Goal: Task Accomplishment & Management: Use online tool/utility

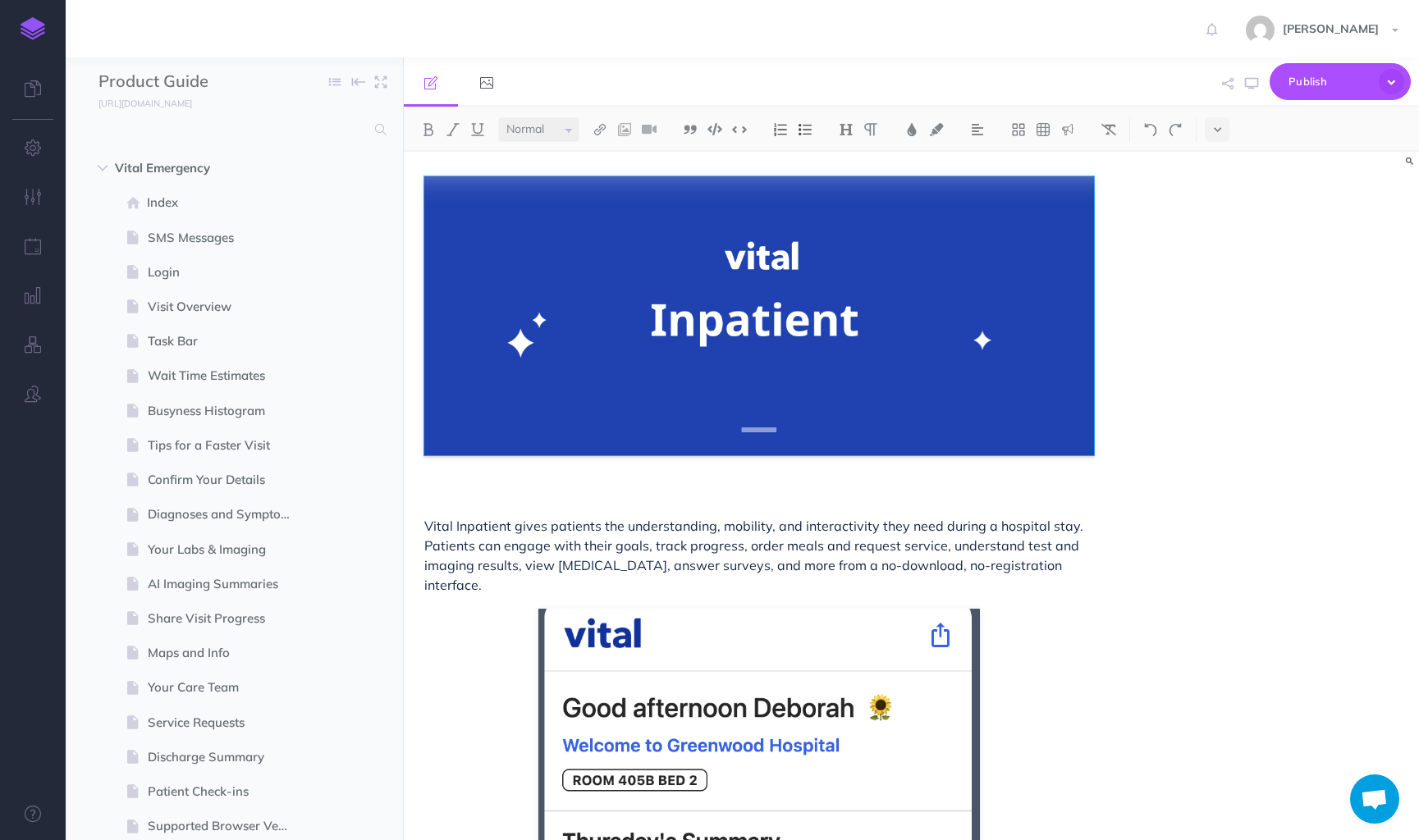
select select "null"
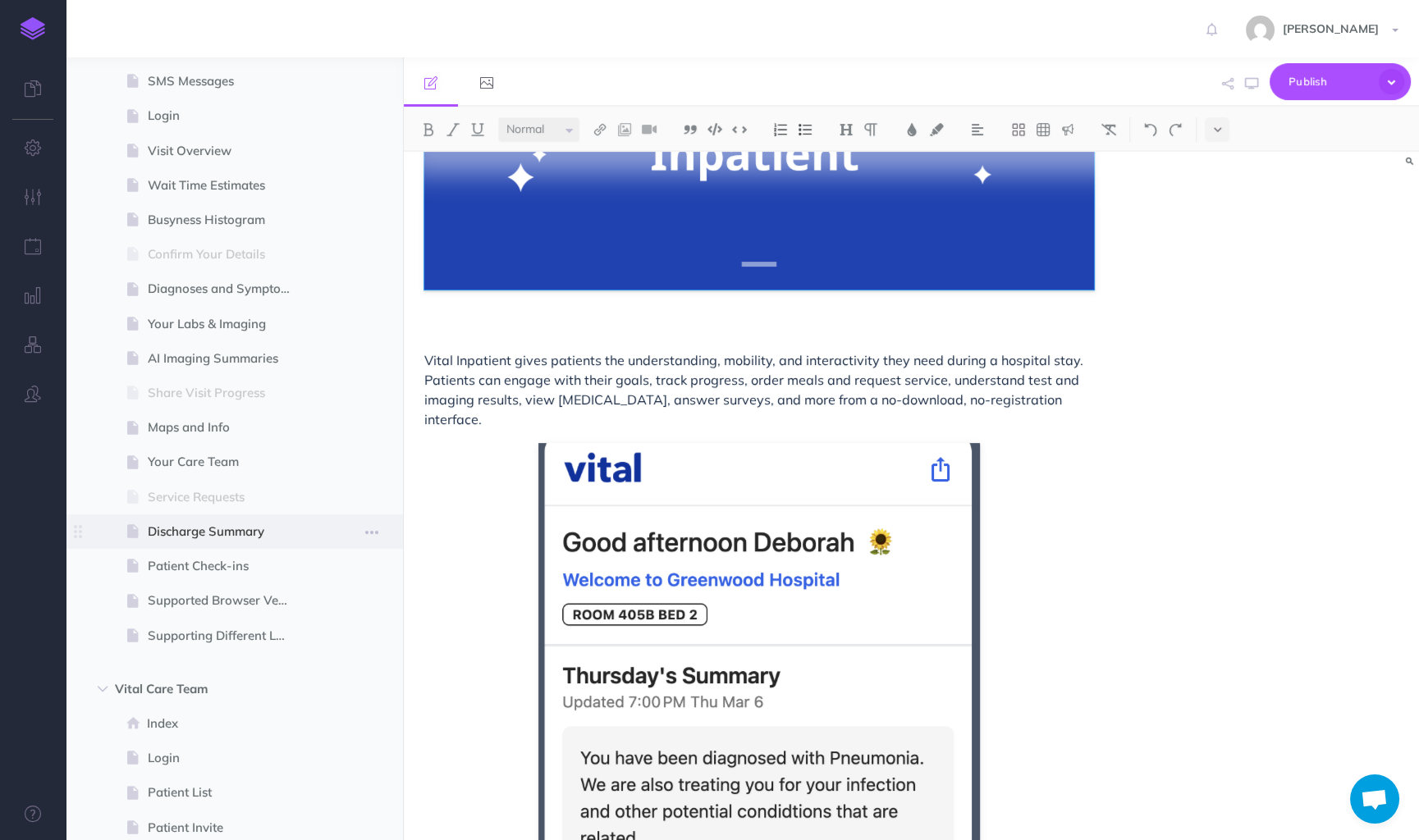
scroll to position [1542, 0]
click at [256, 540] on span "Discharge Summary" at bounding box center [225, 534] width 156 height 19
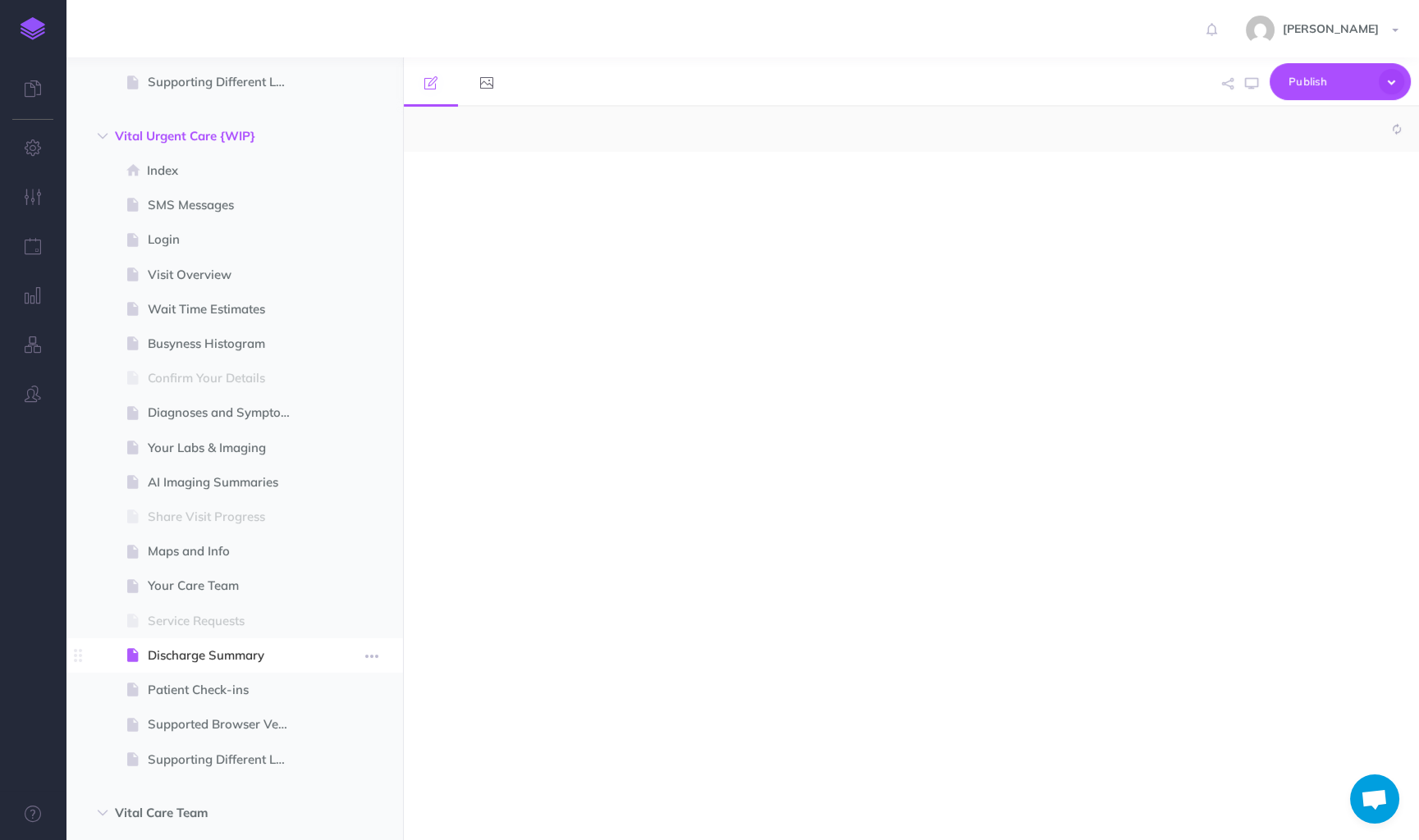
select select "null"
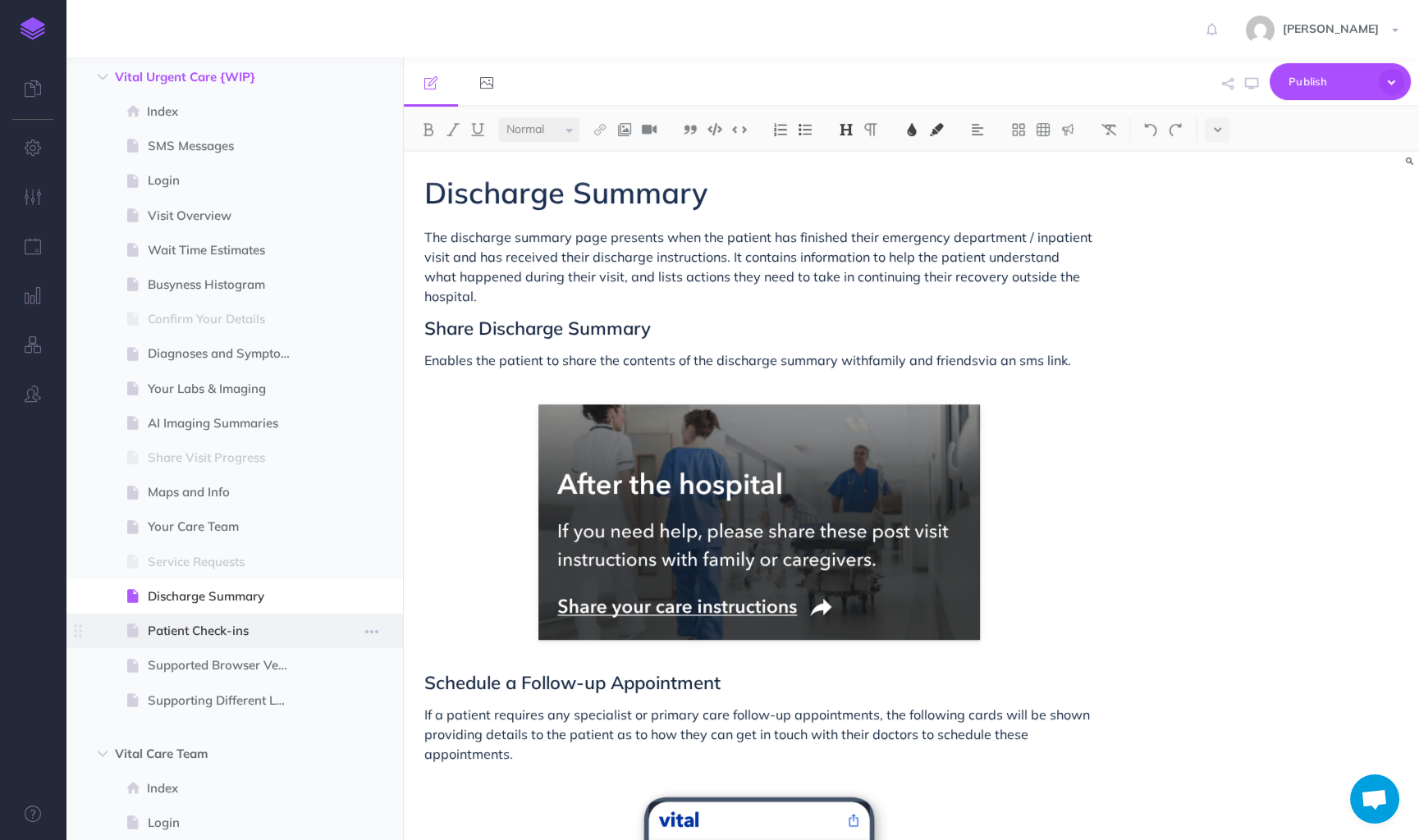
click at [198, 632] on span "Patient Check-ins" at bounding box center [225, 631] width 156 height 19
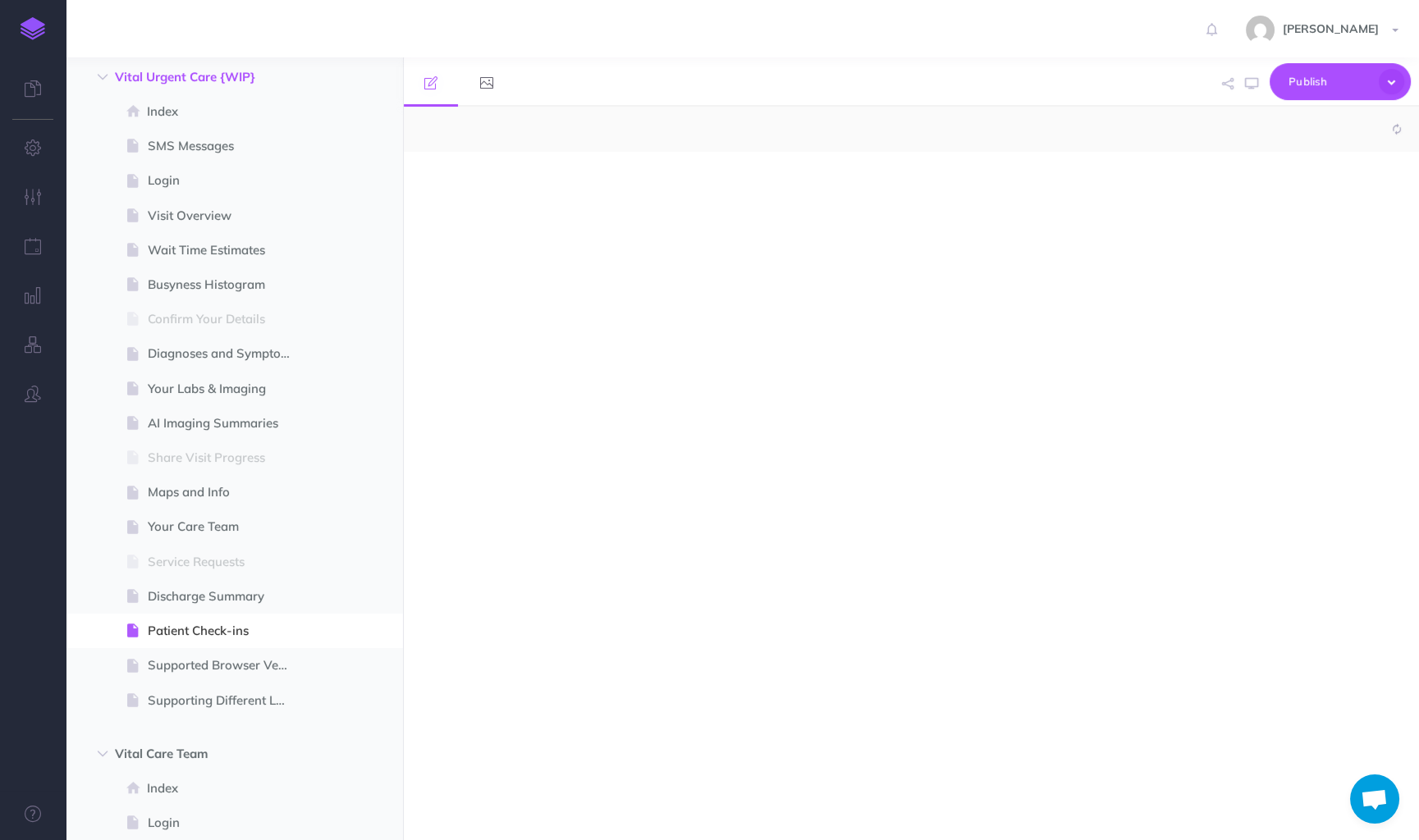
select select "null"
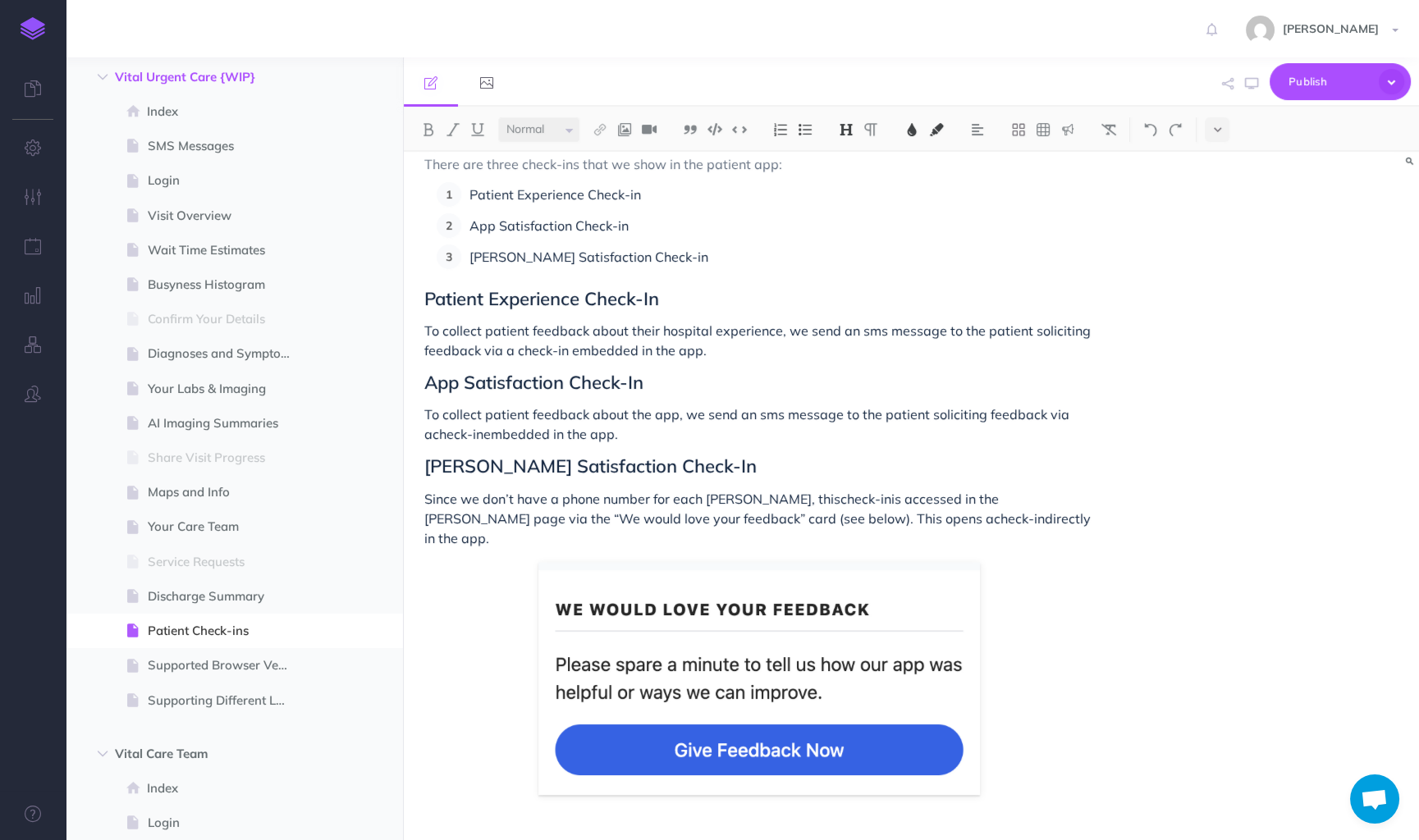
scroll to position [139, 0]
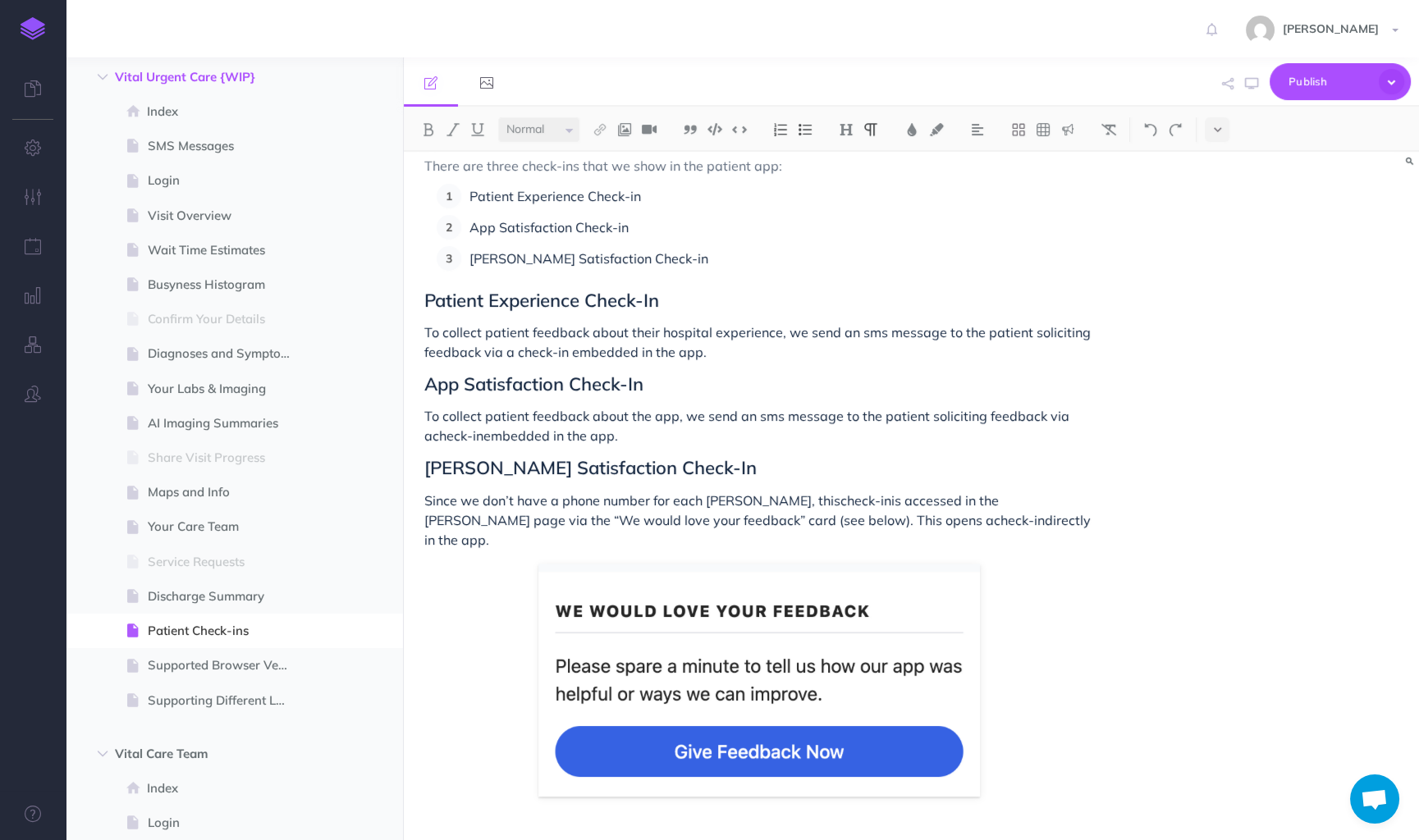
drag, startPoint x: 1053, startPoint y: 655, endPoint x: 1035, endPoint y: 647, distance: 19.7
click at [1035, 647] on div "Patient Check-ins This feature allows us to get instant feedback from patients …" at bounding box center [759, 448] width 710 height 869
drag, startPoint x: 969, startPoint y: 497, endPoint x: 429, endPoint y: 449, distance: 542.1
click at [429, 449] on div "Patient Check-ins This feature allows us to get instant feedback from patients …" at bounding box center [759, 448] width 710 height 869
click at [1221, 126] on button at bounding box center [1217, 130] width 25 height 25
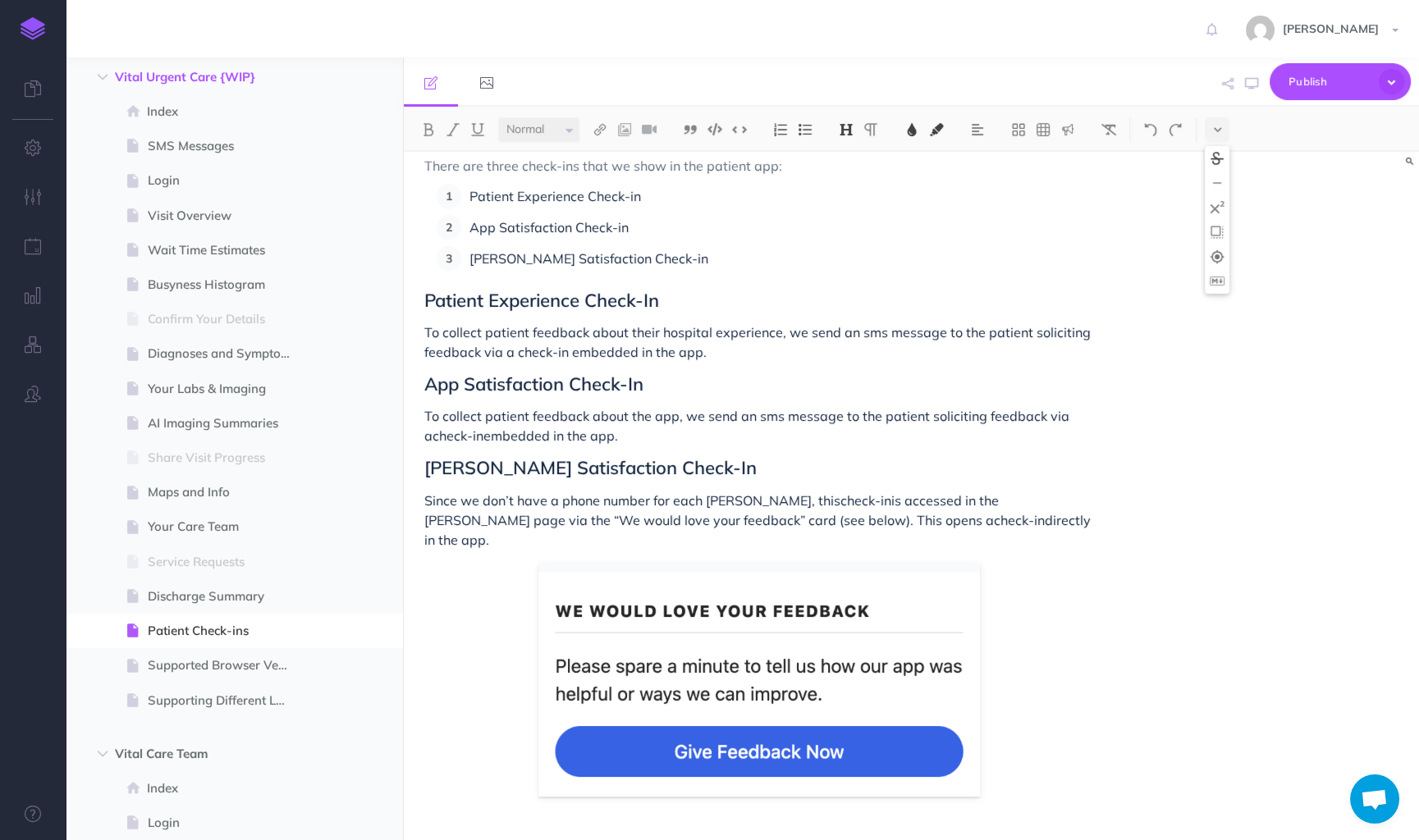
click at [1218, 148] on button at bounding box center [1217, 158] width 25 height 25
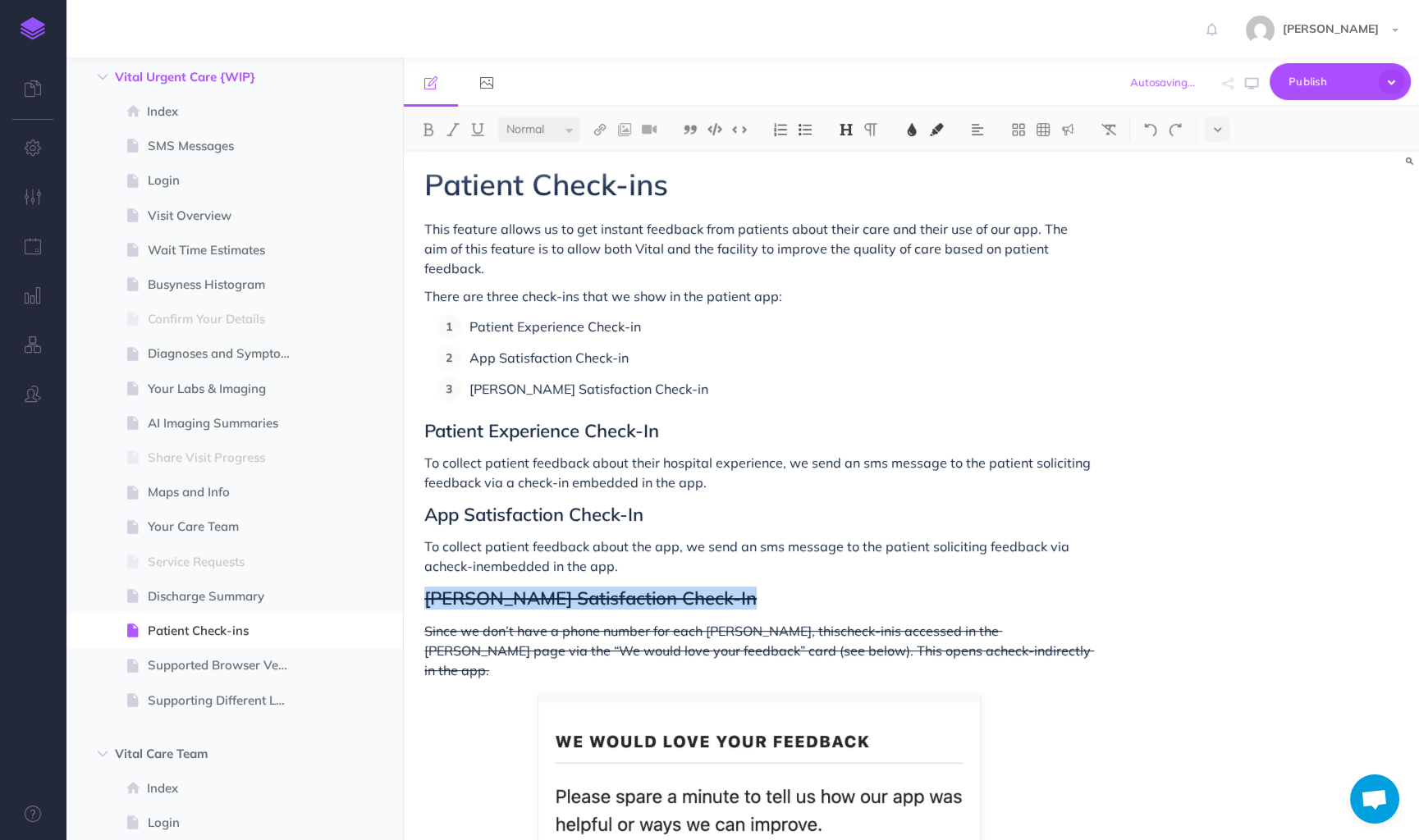
scroll to position [0, 0]
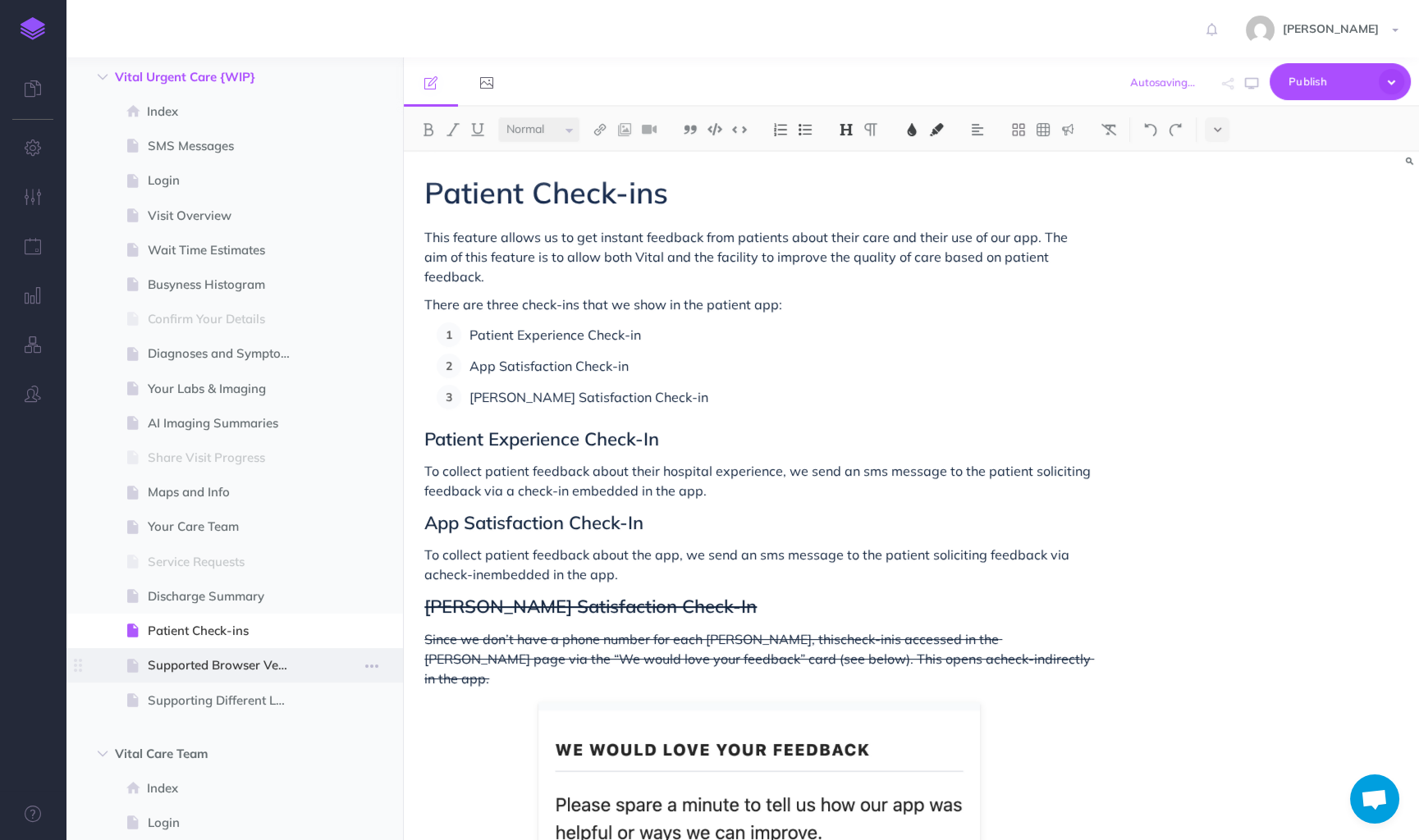
click at [218, 655] on span "Supported Browser Versions" at bounding box center [225, 665] width 156 height 19
click at [191, 669] on span "Supported Browser Versions" at bounding box center [225, 665] width 156 height 19
click at [307, 767] on span "Vital Care Team New folder Add a new folder inside this folder New page Add a n…" at bounding box center [253, 753] width 276 height 34
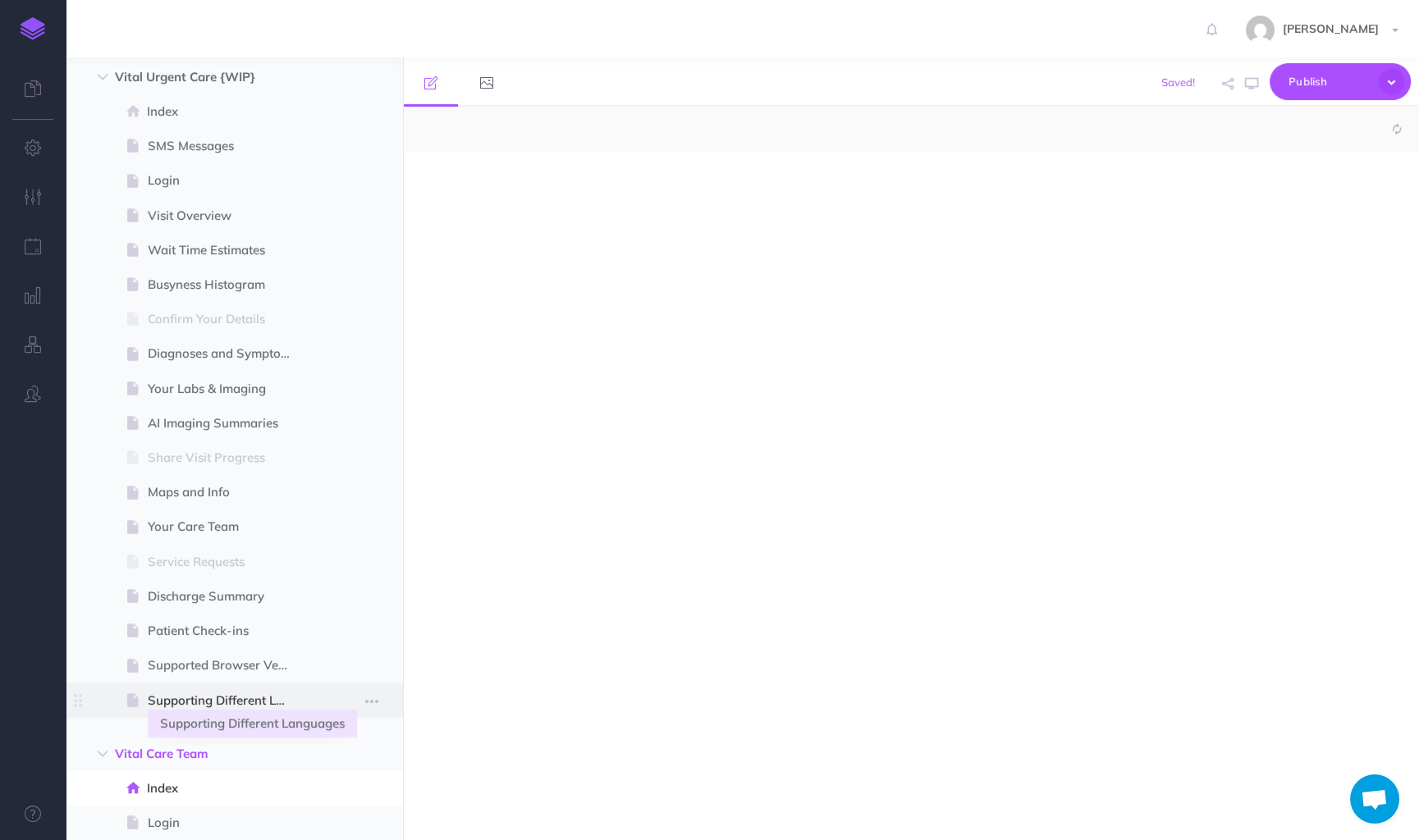
click at [227, 698] on span "Supporting Different Languages" at bounding box center [225, 700] width 156 height 19
select select "null"
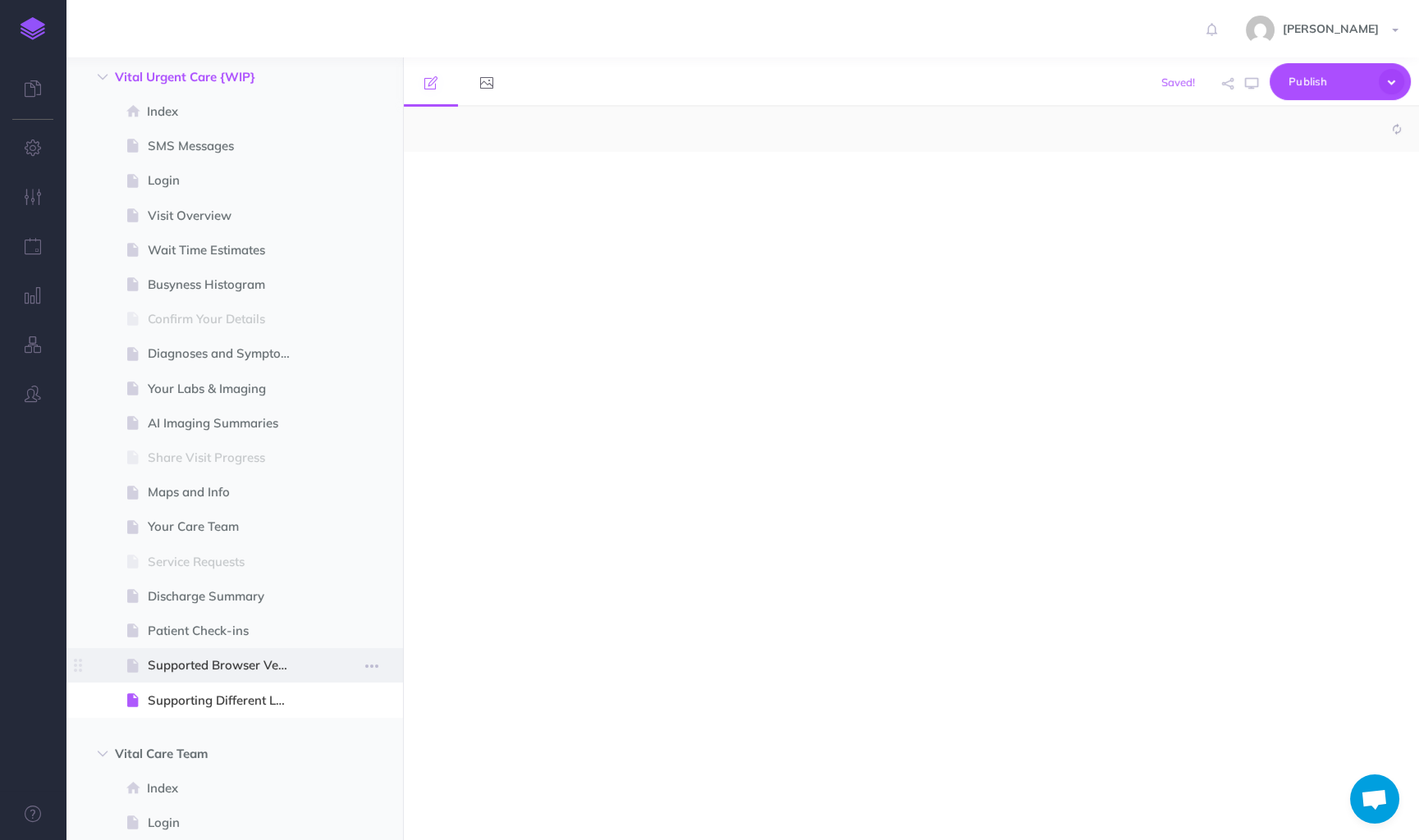
select select "null"
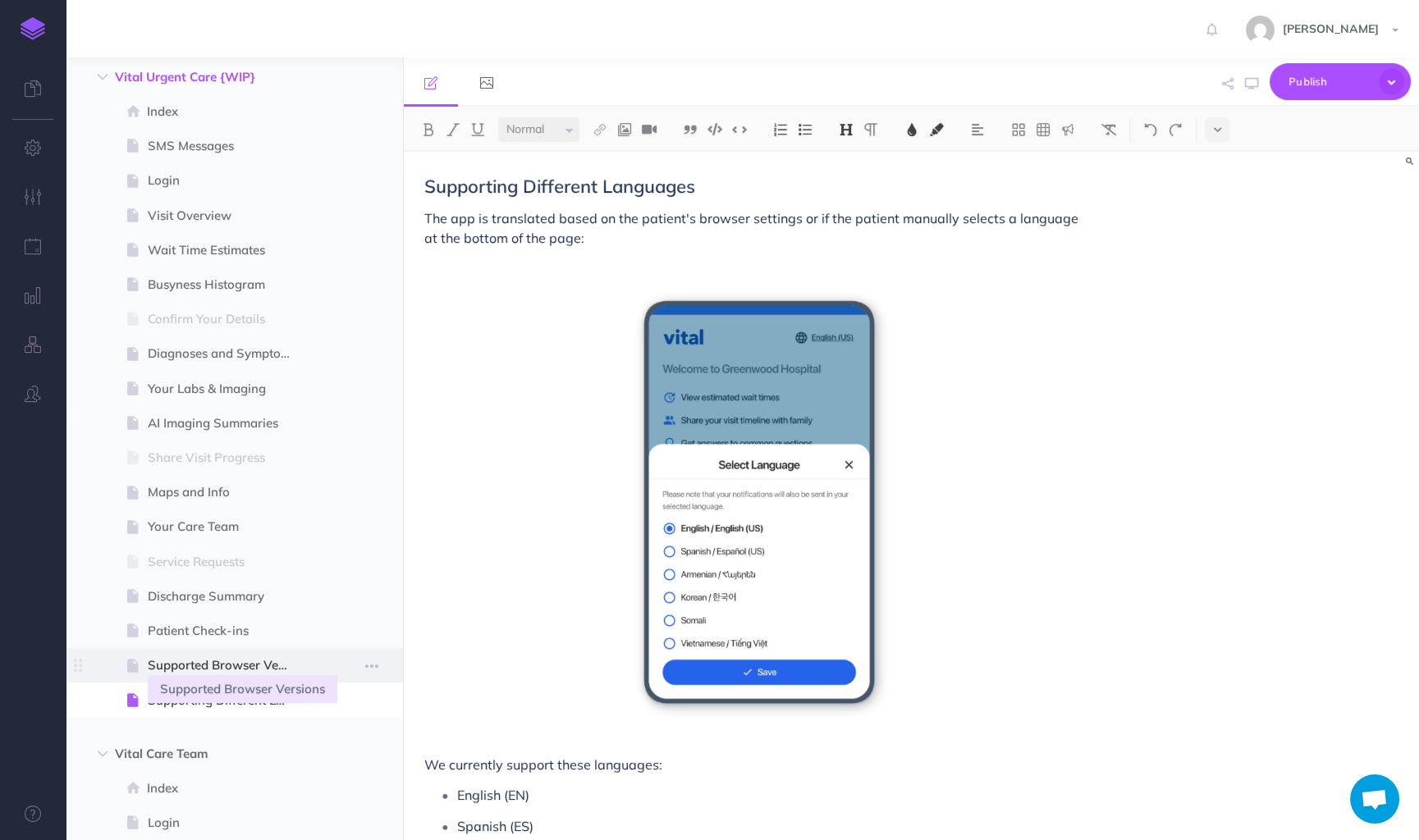
click at [223, 672] on span "Supported Browser Versions" at bounding box center [225, 665] width 156 height 19
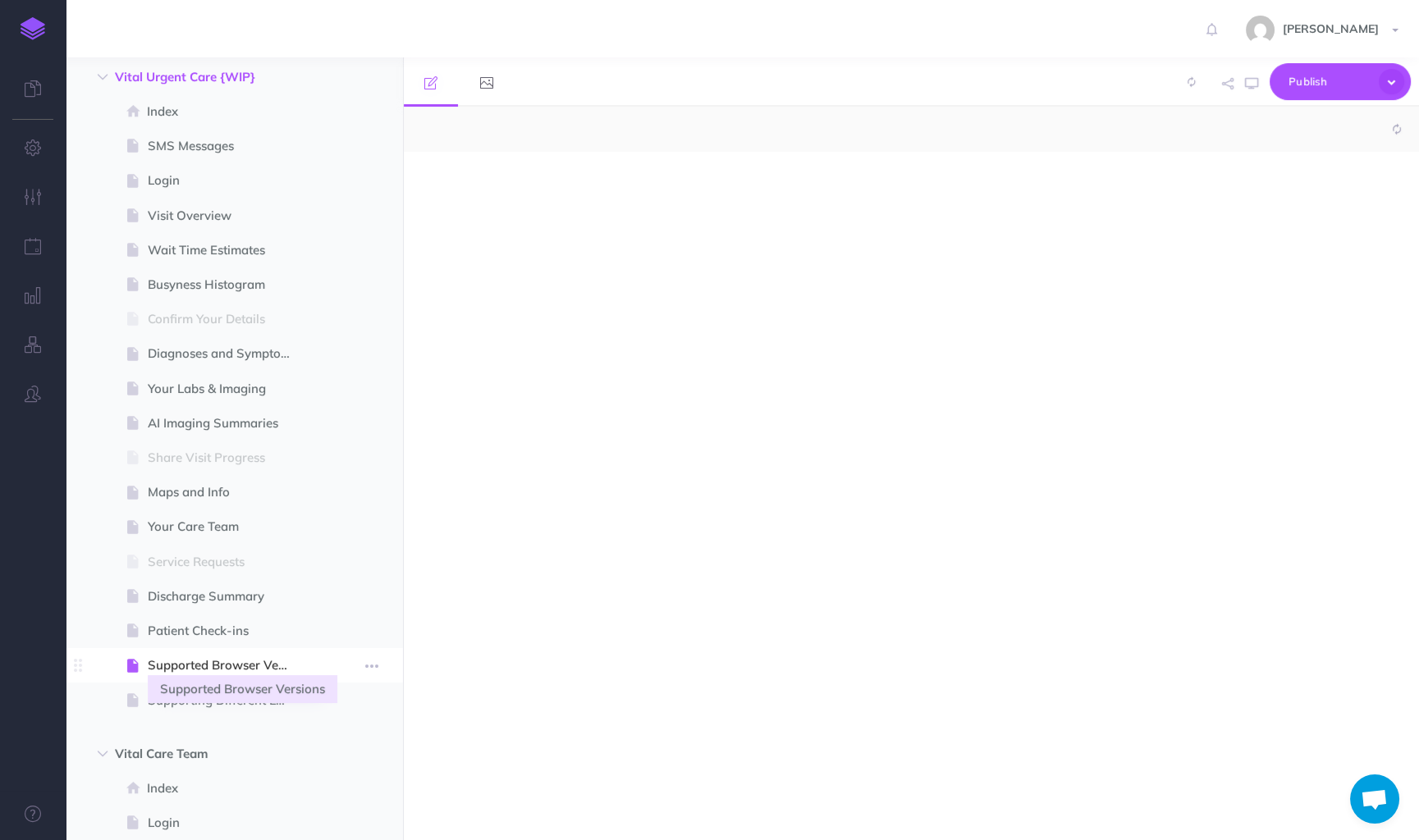
select select "null"
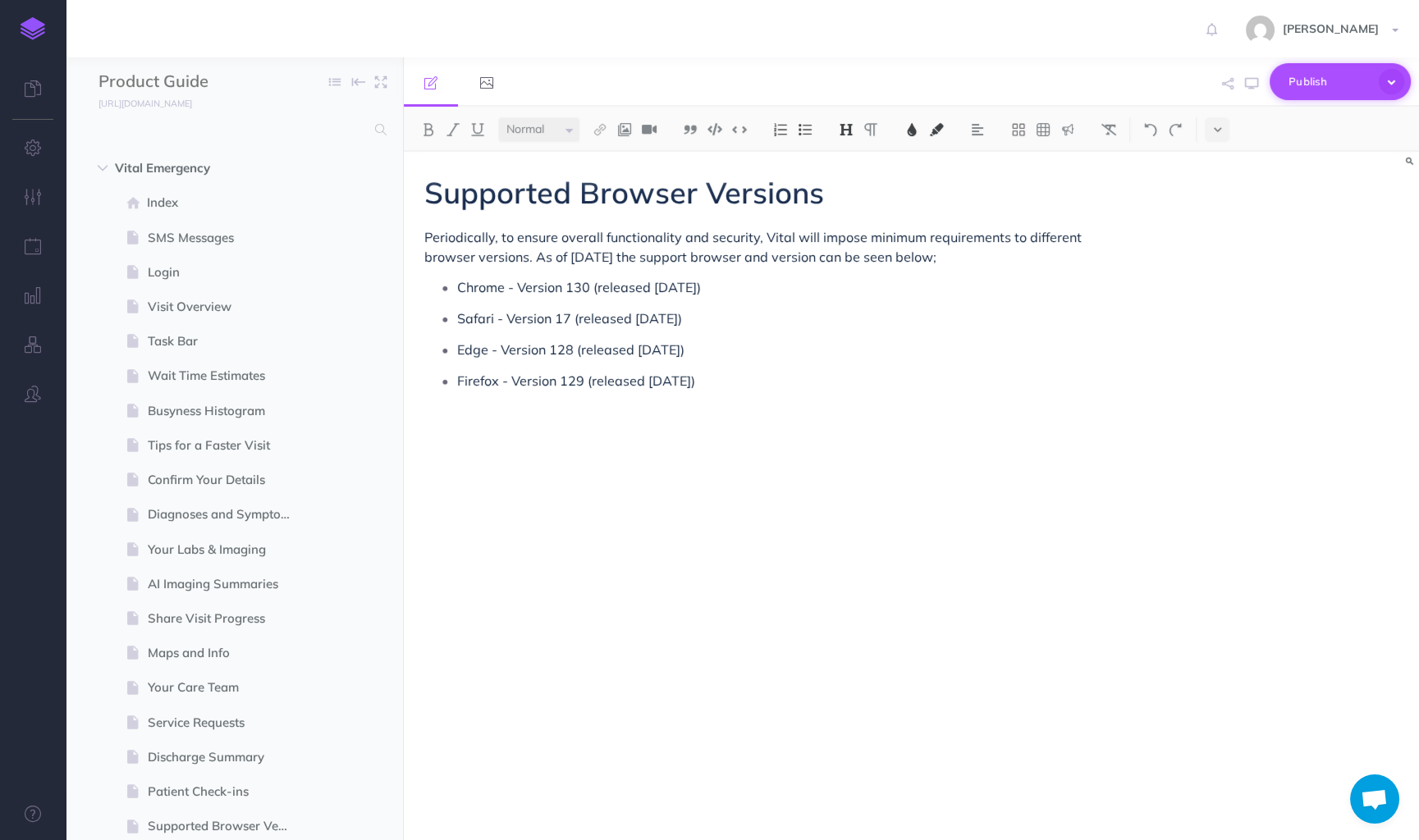
click at [1388, 79] on icon "button" at bounding box center [1391, 81] width 26 height 26
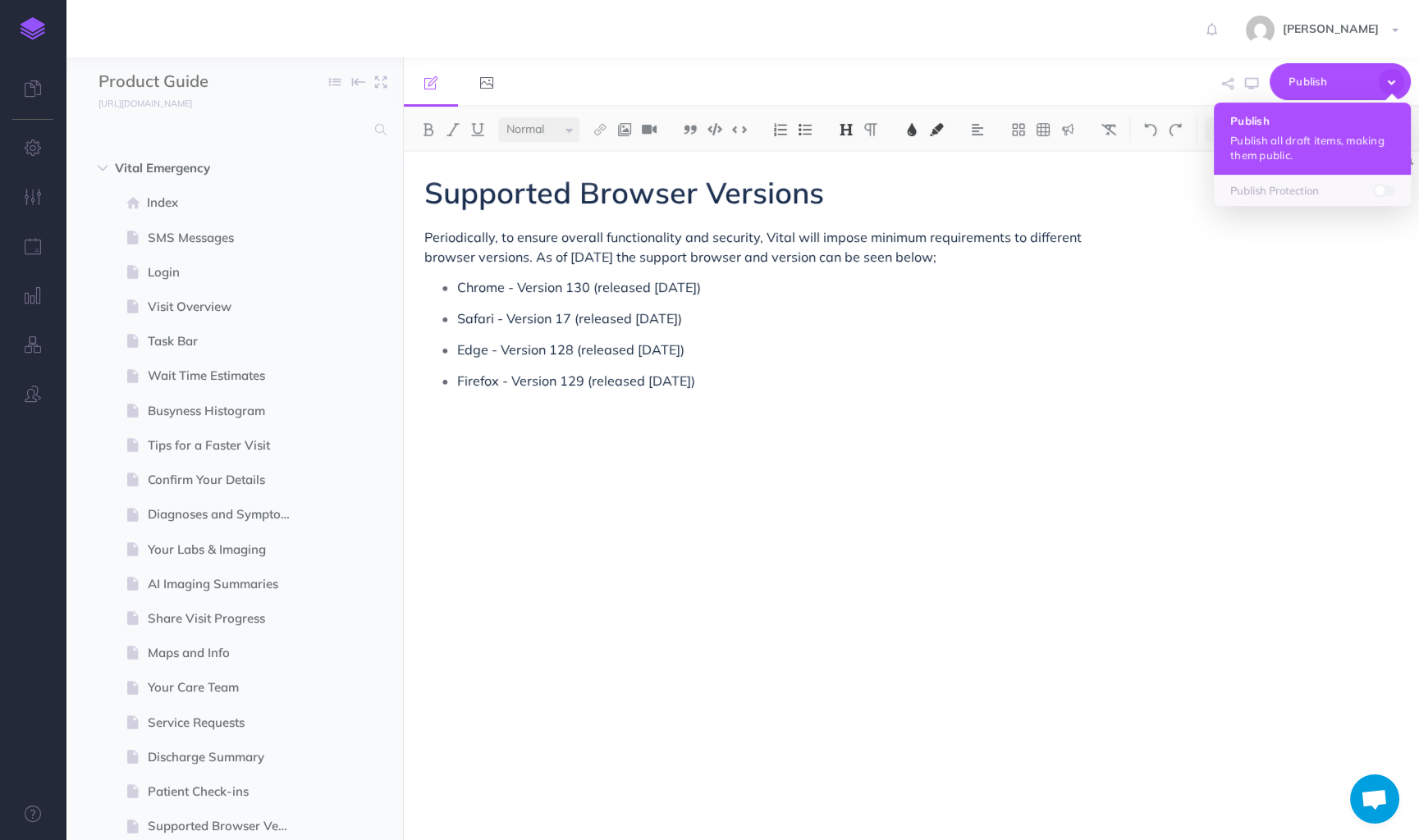
click at [1318, 132] on button "Publish Publish all draft items, making them public." at bounding box center [1312, 139] width 197 height 72
